Goal: Information Seeking & Learning: Learn about a topic

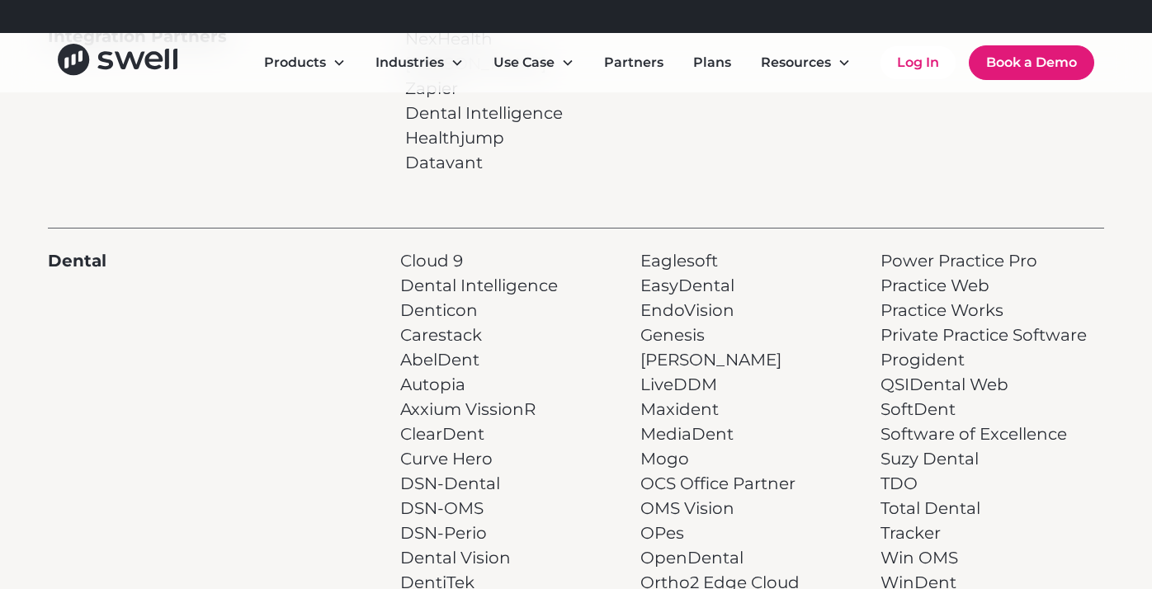
scroll to position [299, 0]
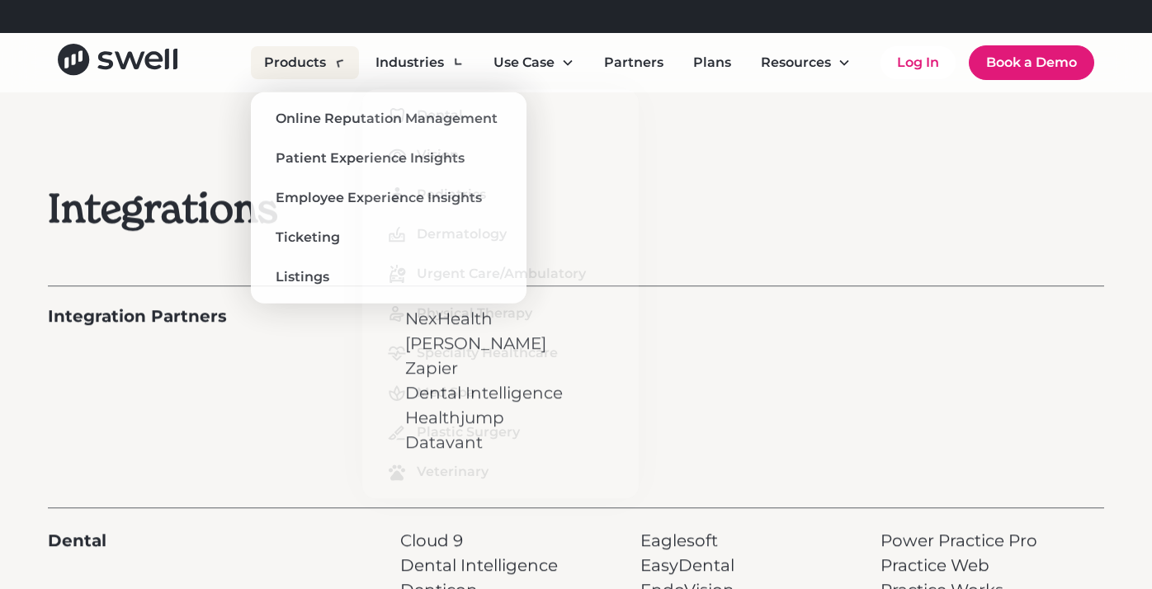
click at [342, 61] on icon at bounding box center [339, 63] width 18 height 18
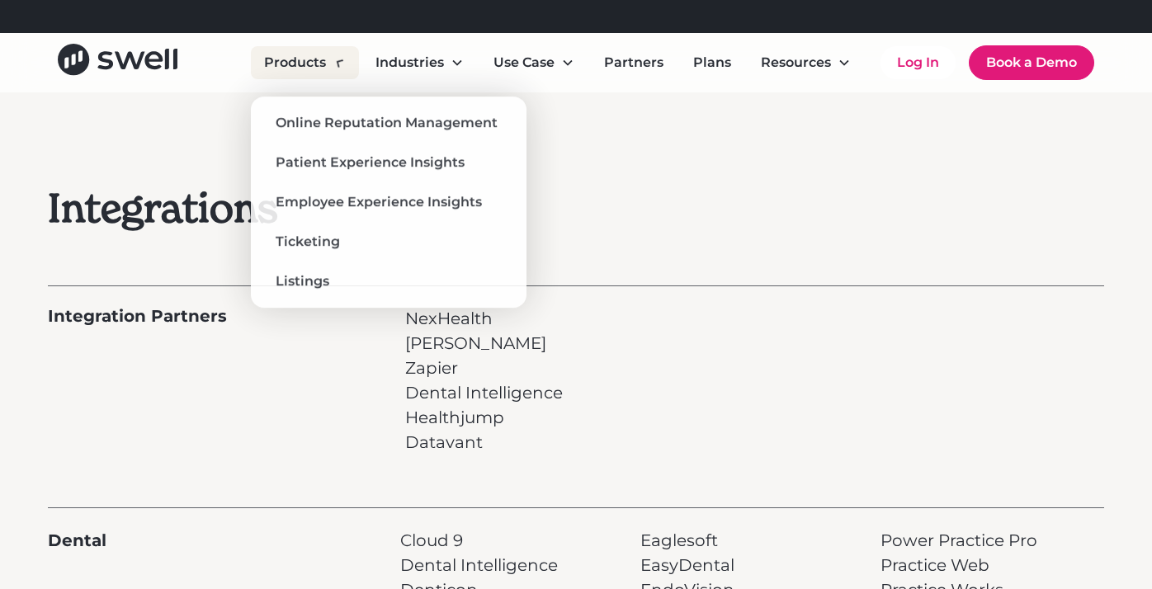
click at [315, 63] on div "Products" at bounding box center [295, 63] width 62 height 20
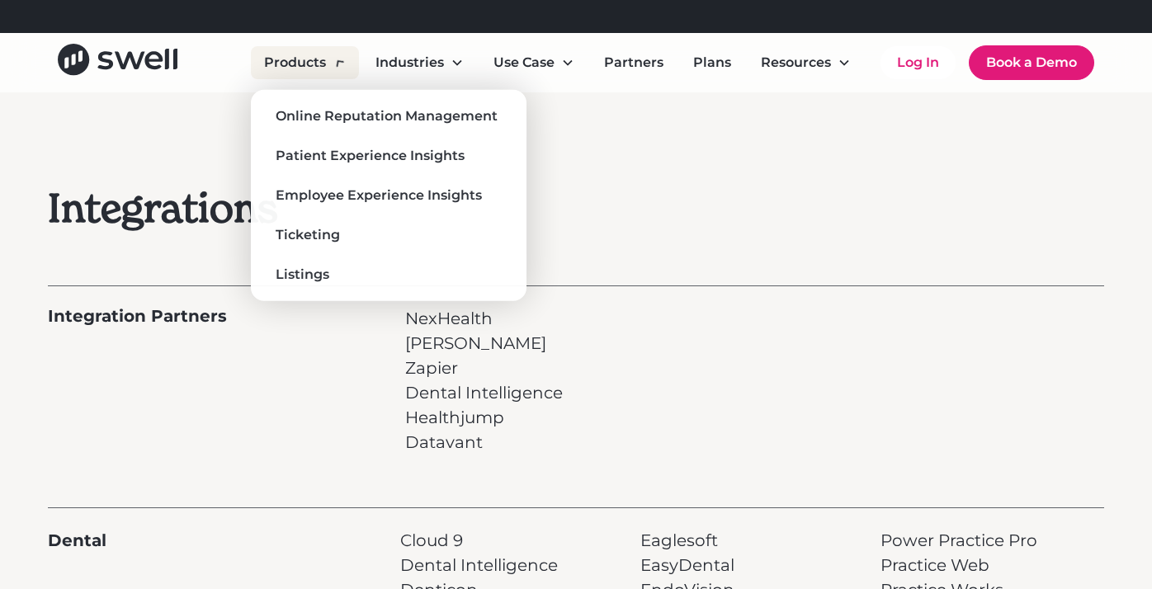
click at [320, 69] on div "Products" at bounding box center [295, 63] width 62 height 20
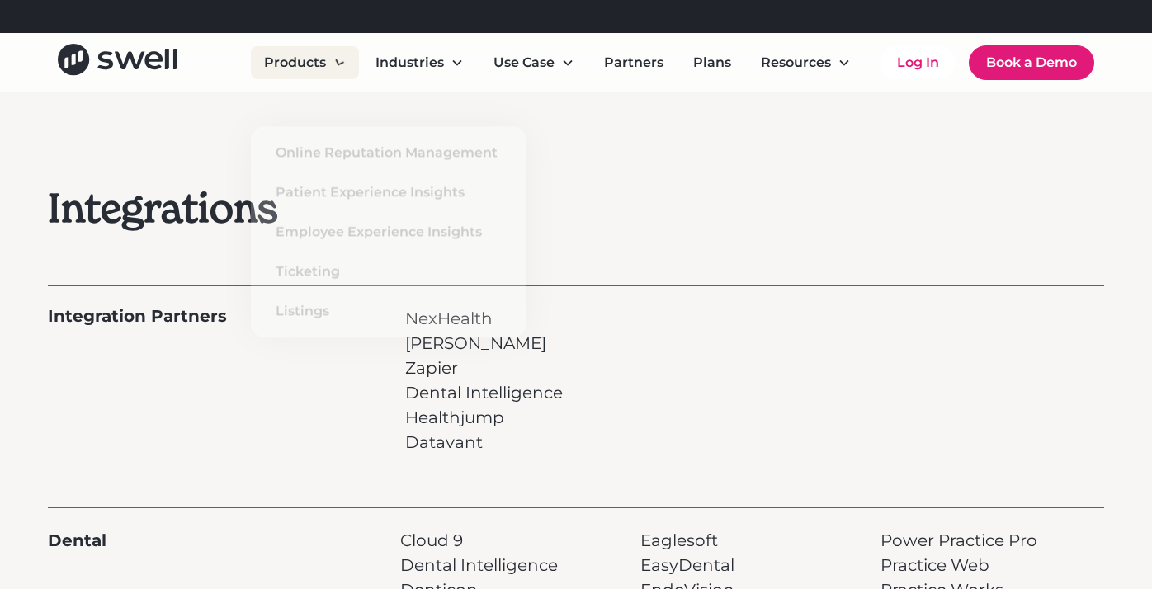
click at [319, 71] on div "Products" at bounding box center [295, 63] width 62 height 20
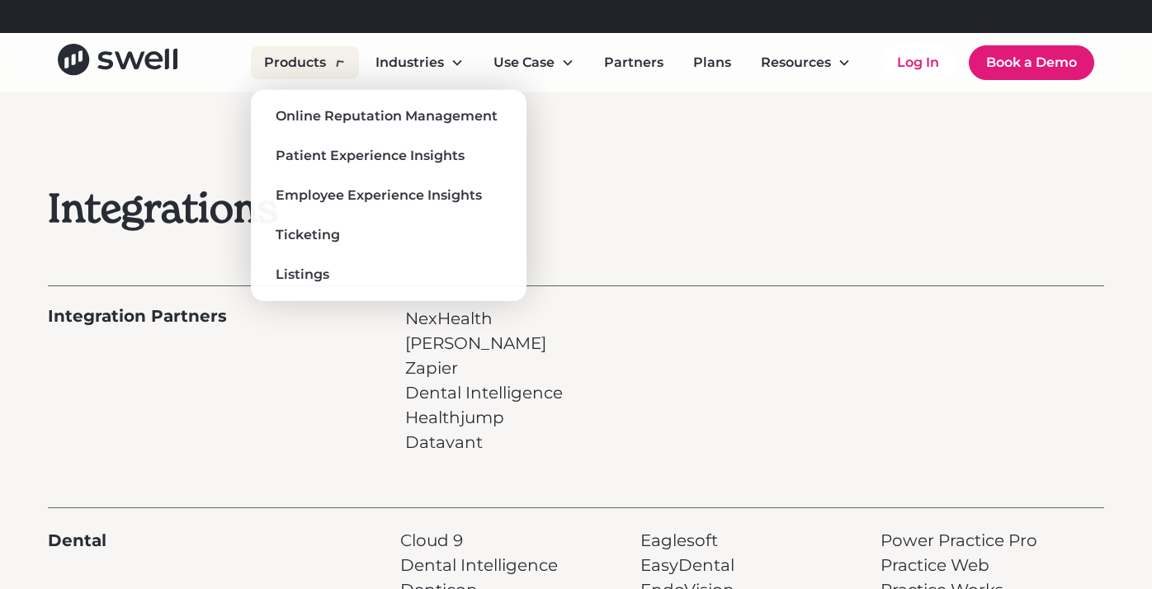
click at [315, 78] on div "Products" at bounding box center [305, 62] width 108 height 33
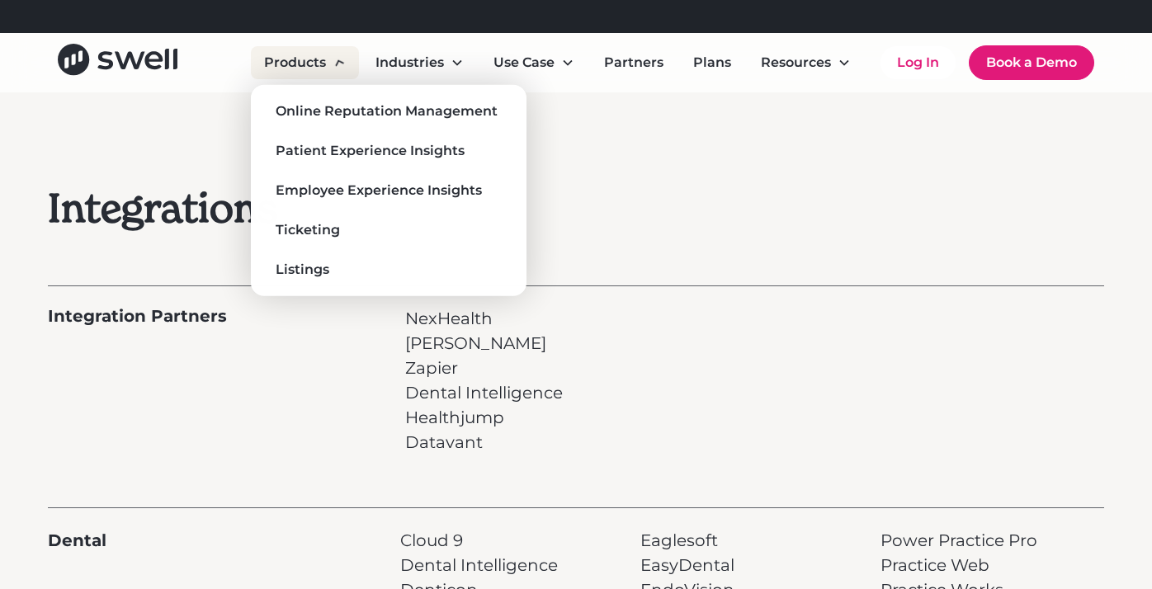
click at [318, 59] on div "Products" at bounding box center [295, 63] width 62 height 20
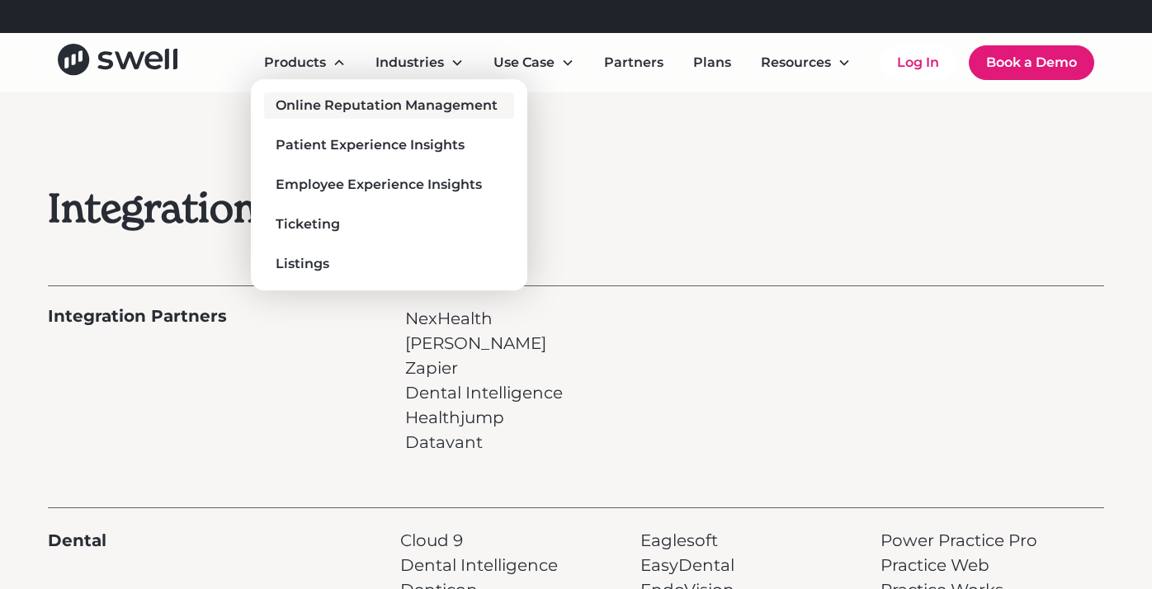
click at [333, 101] on div "Online Reputation Management" at bounding box center [387, 106] width 222 height 20
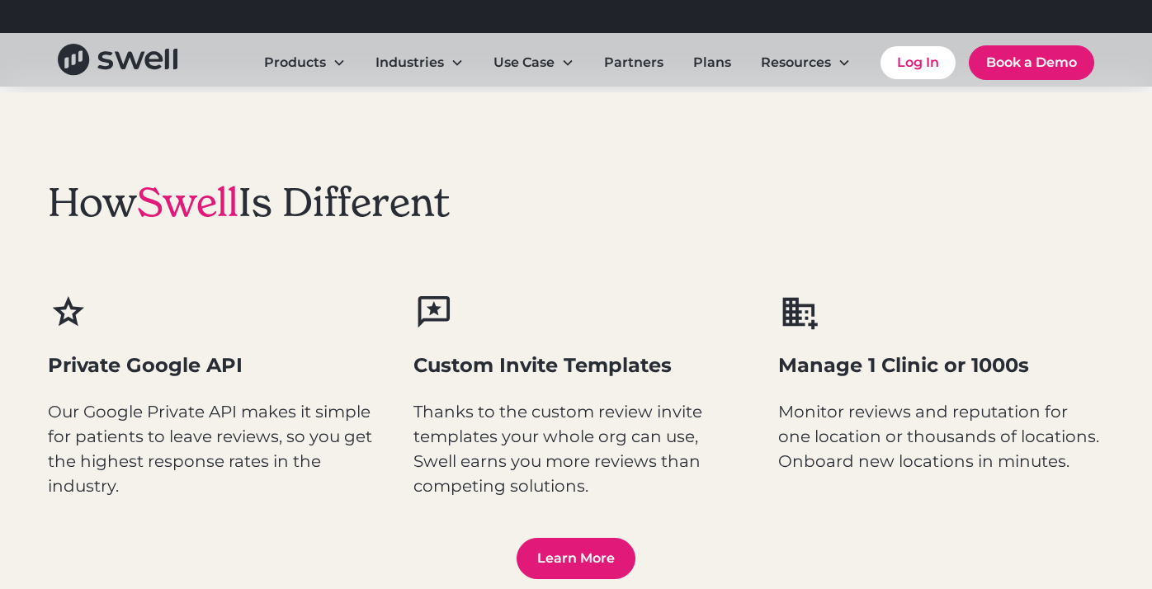
scroll to position [1804, 0]
